Goal: Navigation & Orientation: Find specific page/section

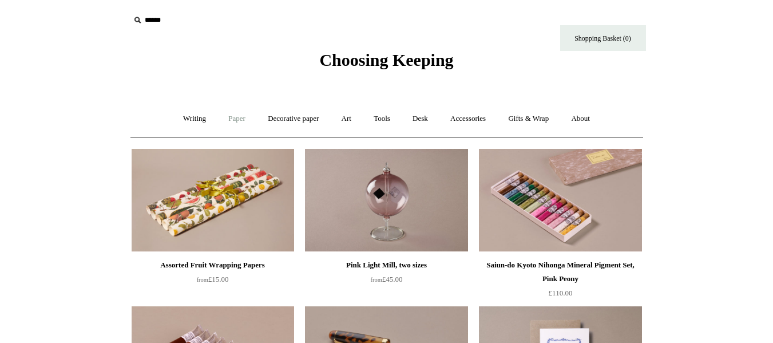
click at [223, 118] on link "Paper +" at bounding box center [237, 119] width 38 height 30
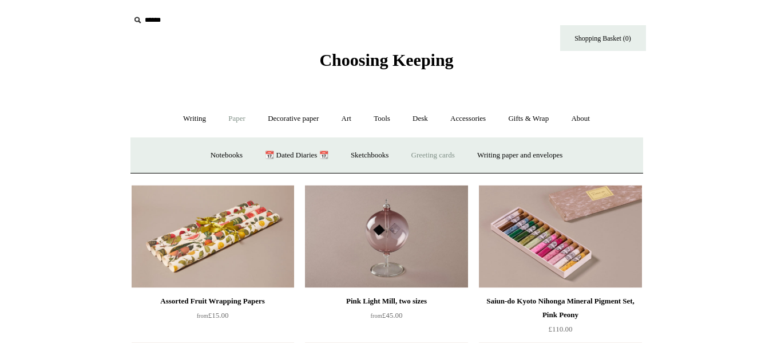
click at [420, 156] on link "Greeting cards +" at bounding box center [433, 155] width 64 height 30
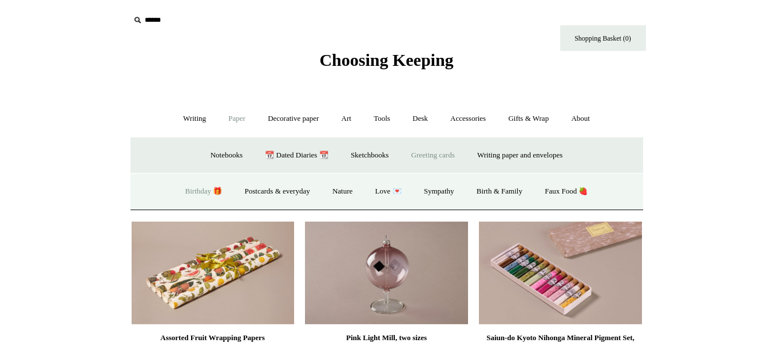
click at [196, 189] on link "Birthday 🎁" at bounding box center [204, 191] width 58 height 30
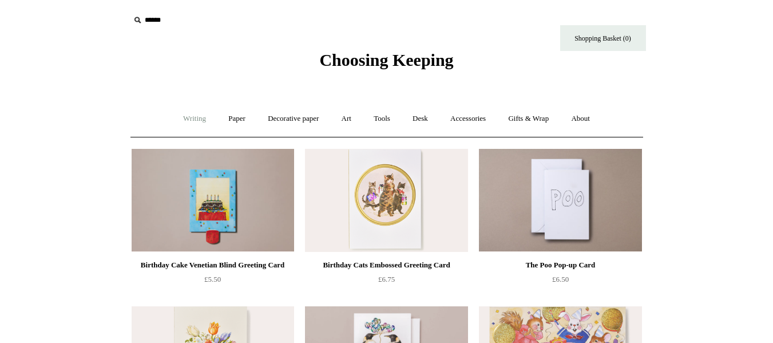
click at [193, 110] on link "Writing +" at bounding box center [194, 119] width 43 height 30
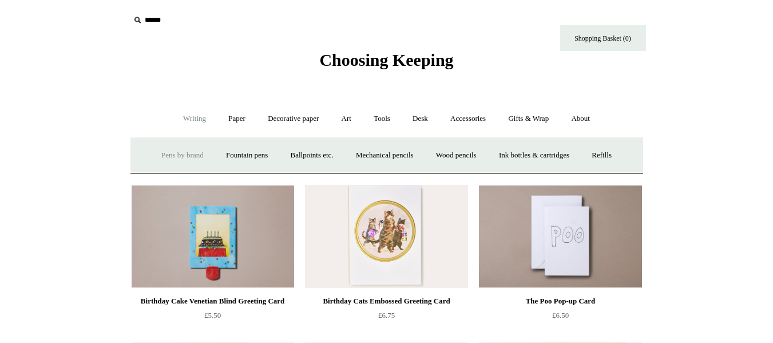
click at [173, 149] on link "Pens by brand +" at bounding box center [182, 155] width 63 height 30
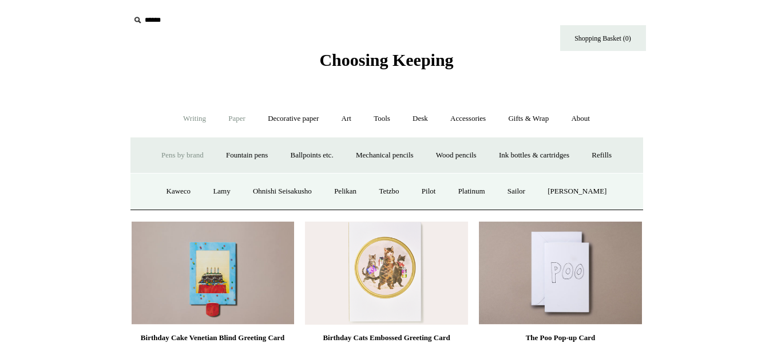
click at [220, 118] on link "Paper +" at bounding box center [237, 119] width 38 height 30
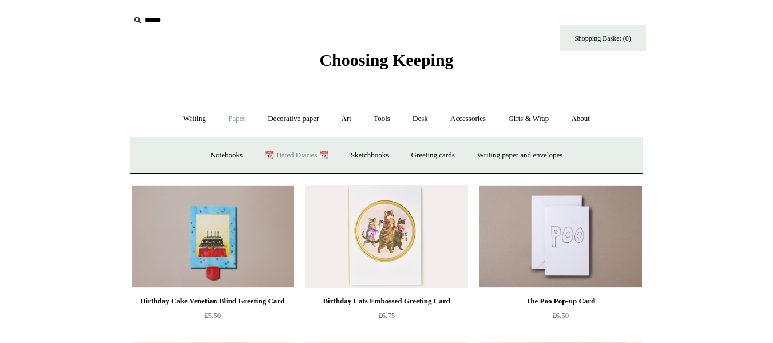
click at [267, 158] on link "📆 Dated Diaries 📆" at bounding box center [297, 155] width 84 height 30
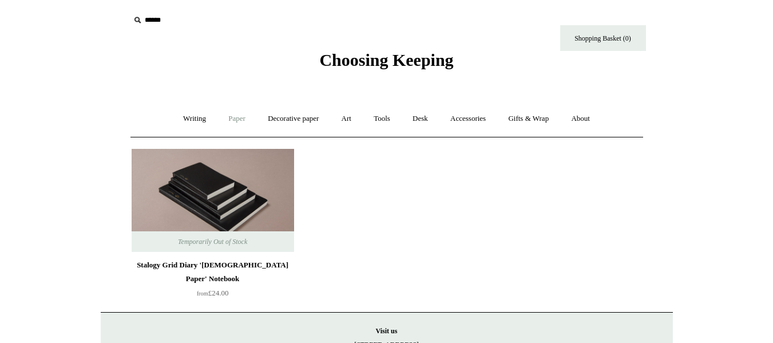
click at [234, 118] on link "Paper +" at bounding box center [237, 119] width 38 height 30
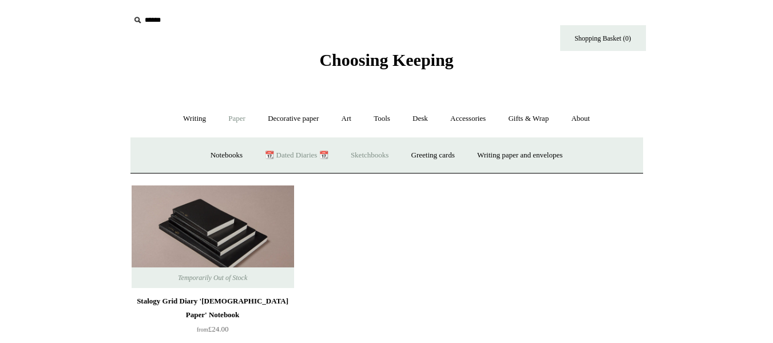
click at [352, 157] on link "Sketchbooks +" at bounding box center [370, 155] width 58 height 30
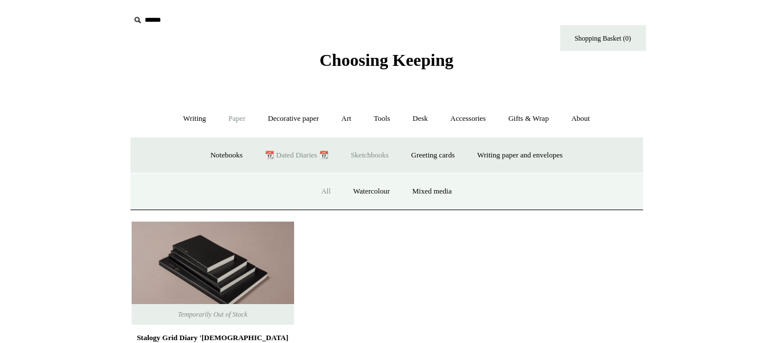
click at [321, 187] on link "All" at bounding box center [326, 191] width 30 height 30
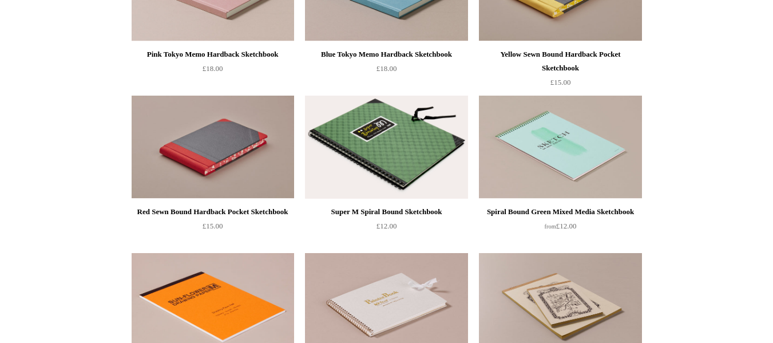
scroll to position [687, 0]
